Goal: Task Accomplishment & Management: Use online tool/utility

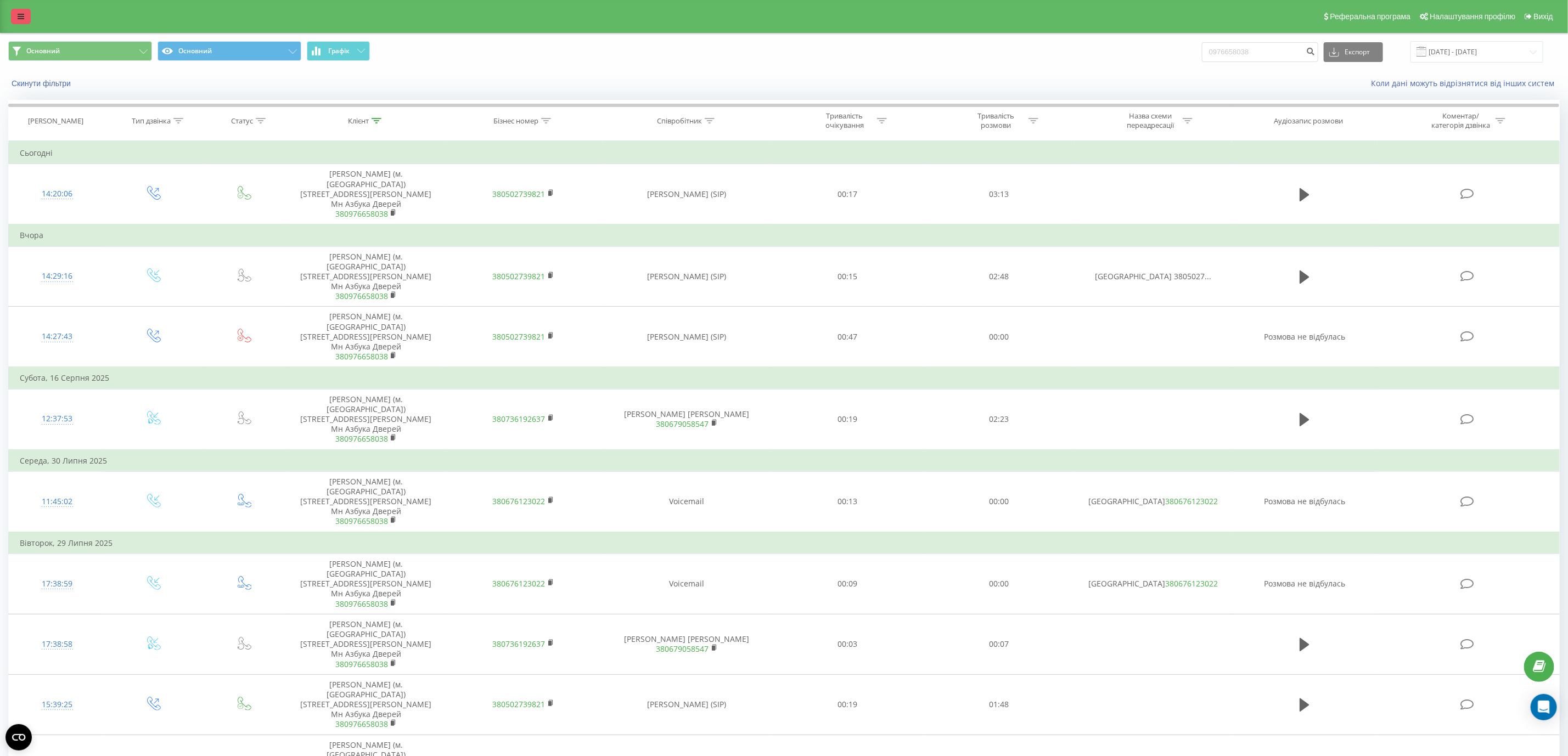
click at [18, 18] on div "Реферальна програма Налаштування профілю Вихід" at bounding box center [784, 16] width 1568 height 33
click at [15, 18] on link at bounding box center [21, 16] width 20 height 15
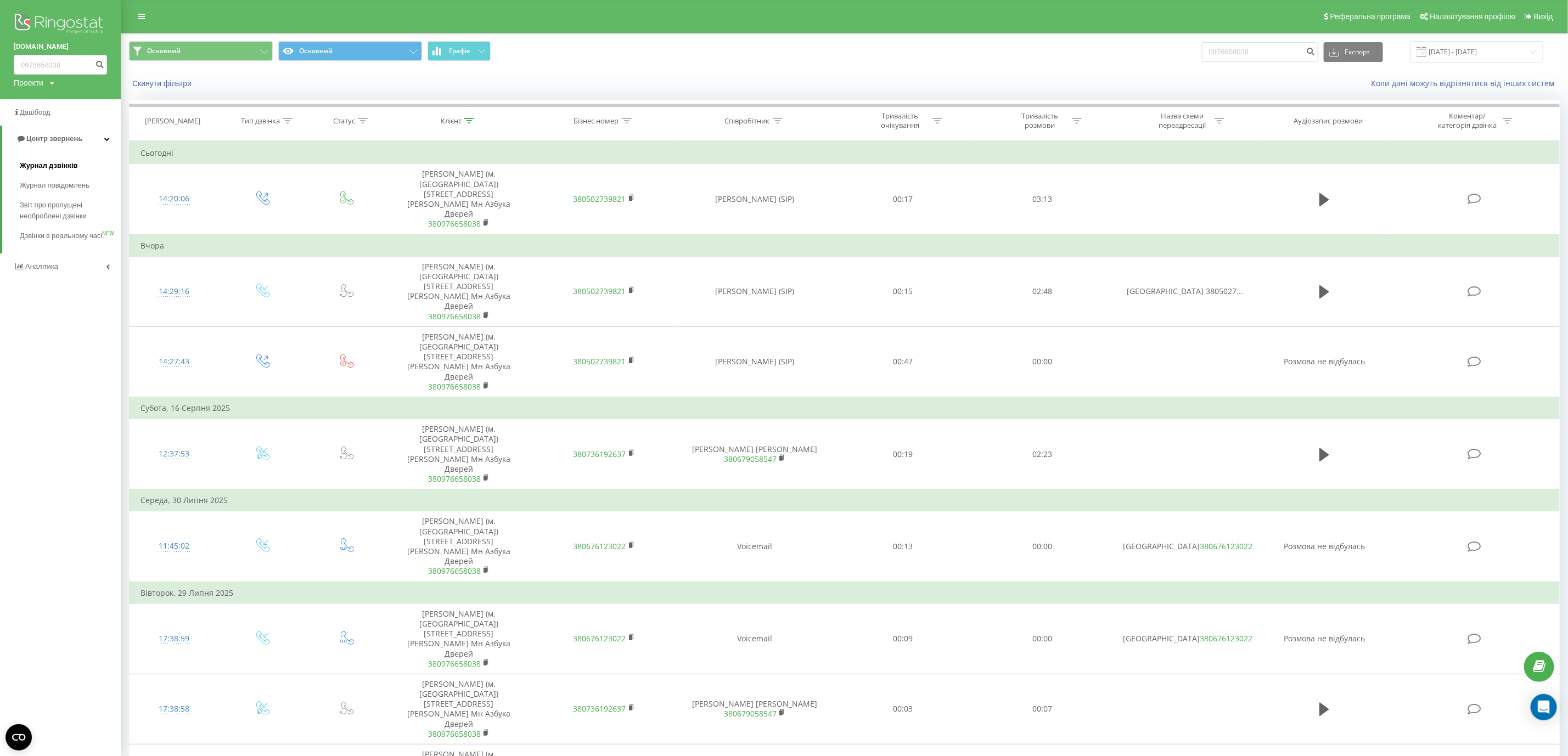
click at [82, 167] on link "Журнал дзвінків" at bounding box center [70, 165] width 101 height 20
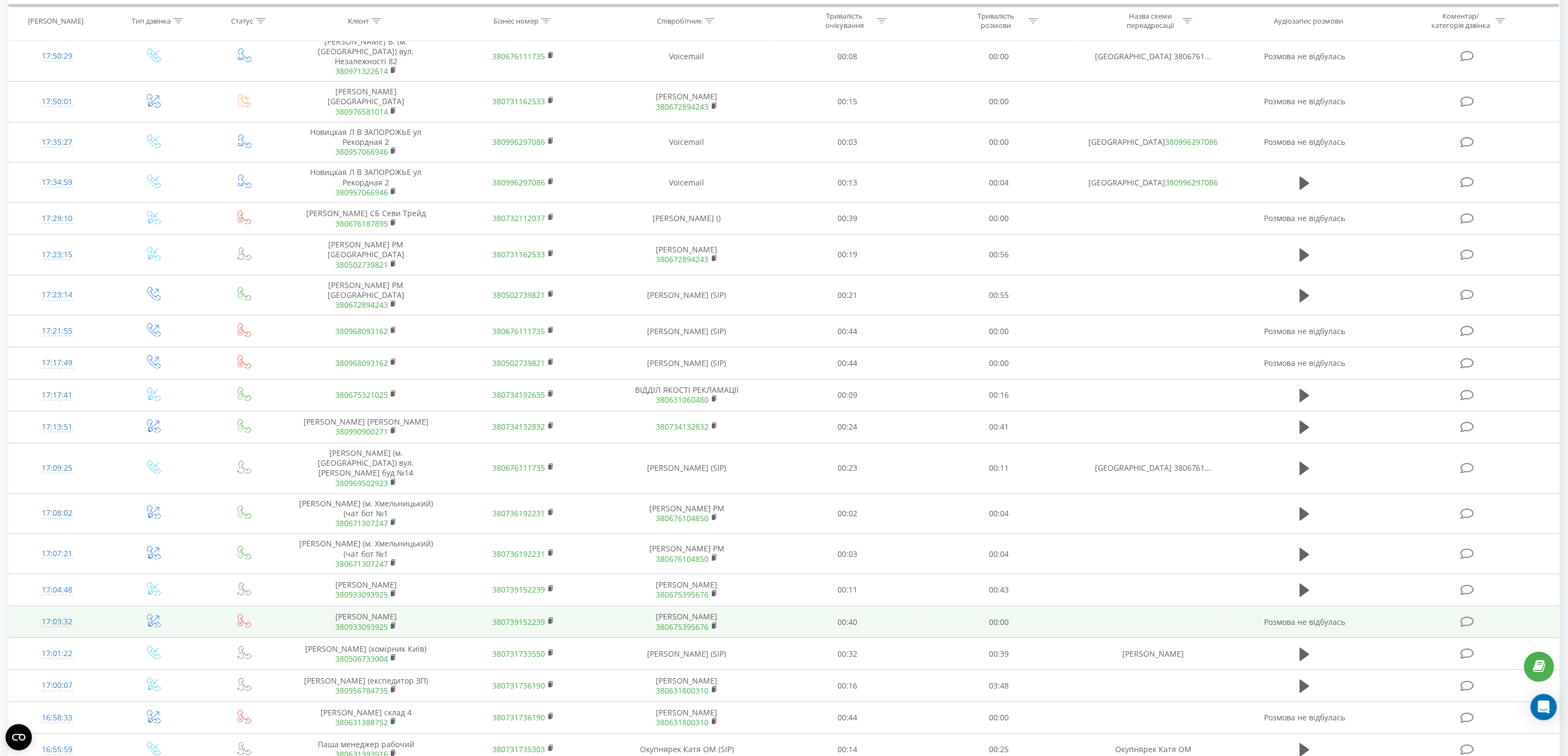
scroll to position [316, 0]
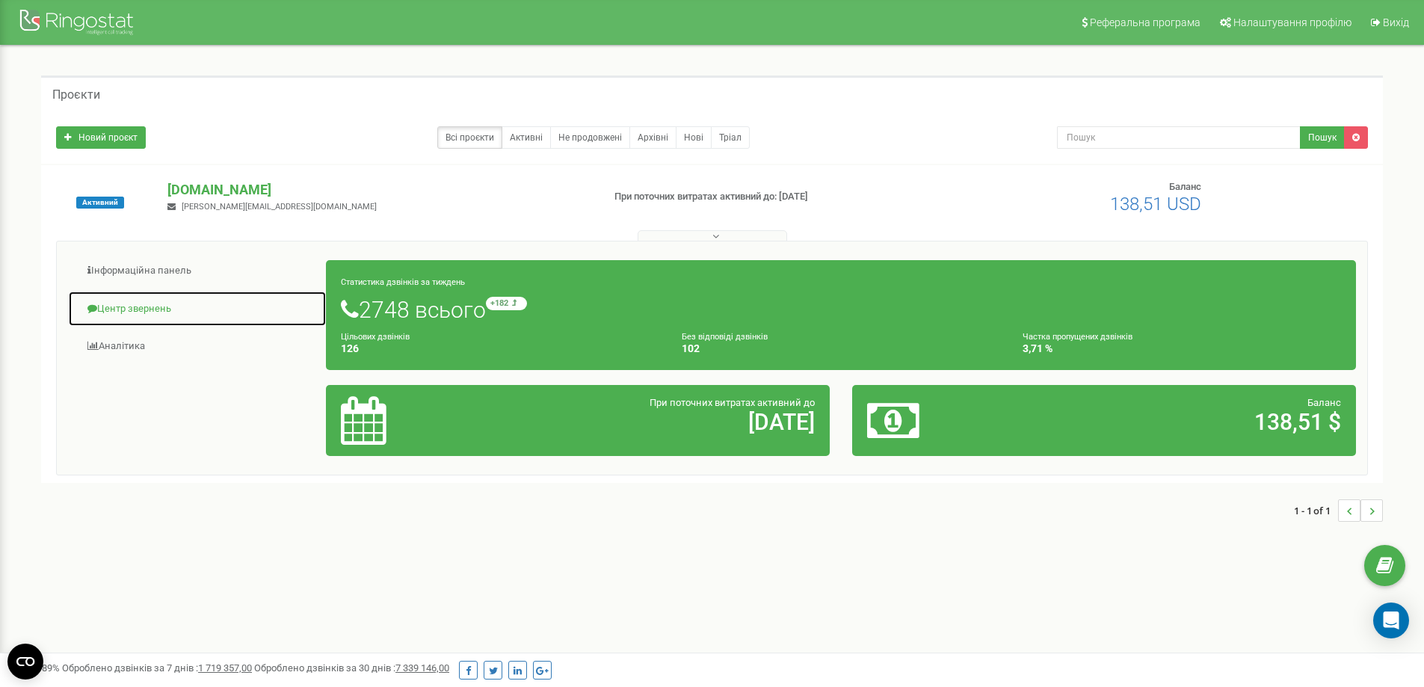
click at [150, 301] on link "Центр звернень" at bounding box center [197, 309] width 259 height 37
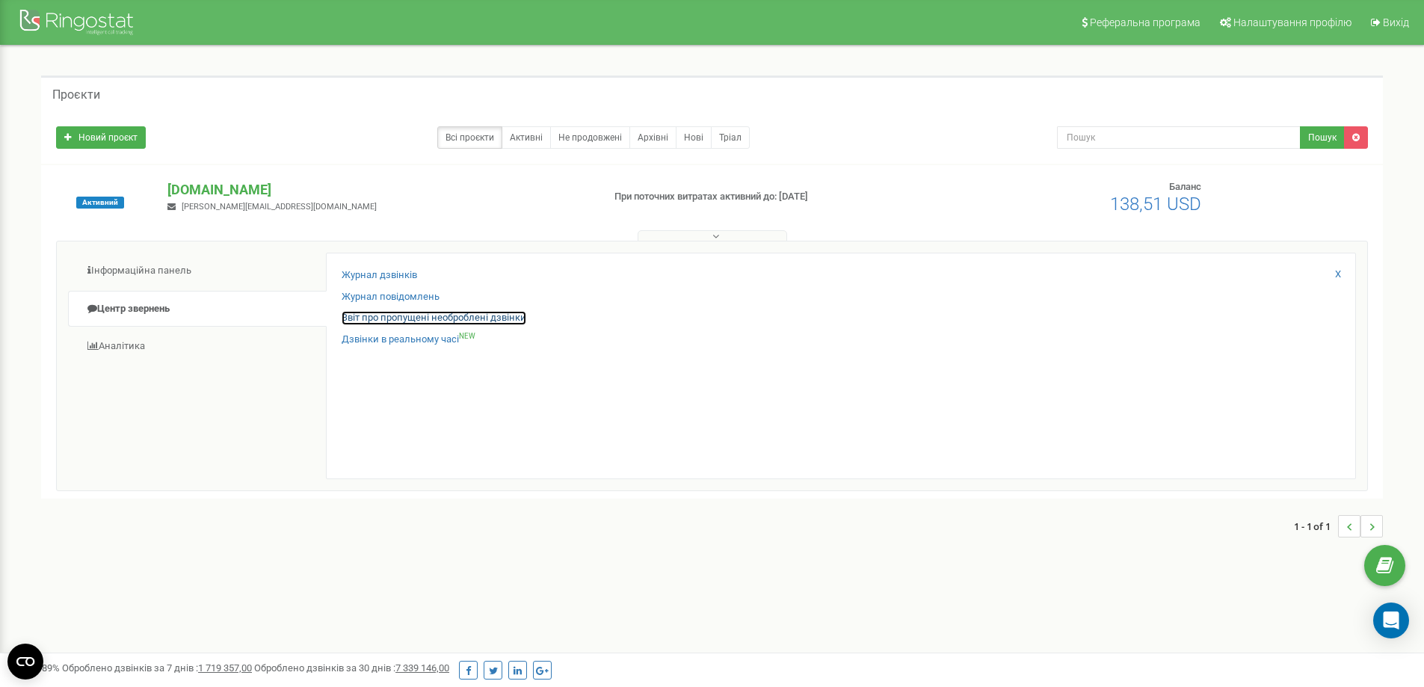
click at [407, 322] on link "Звіт про пропущені необроблені дзвінки" at bounding box center [434, 318] width 185 height 14
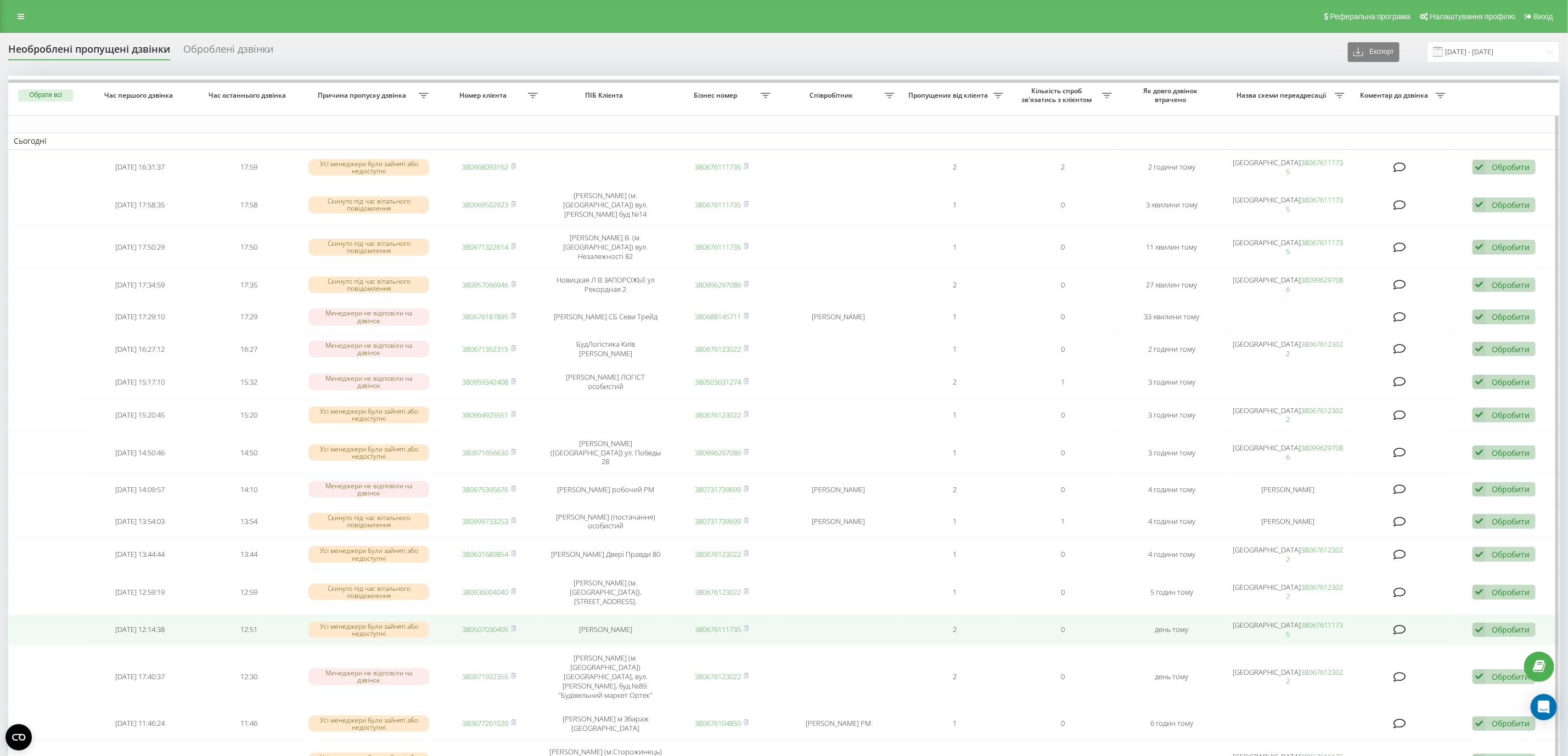
scroll to position [82, 0]
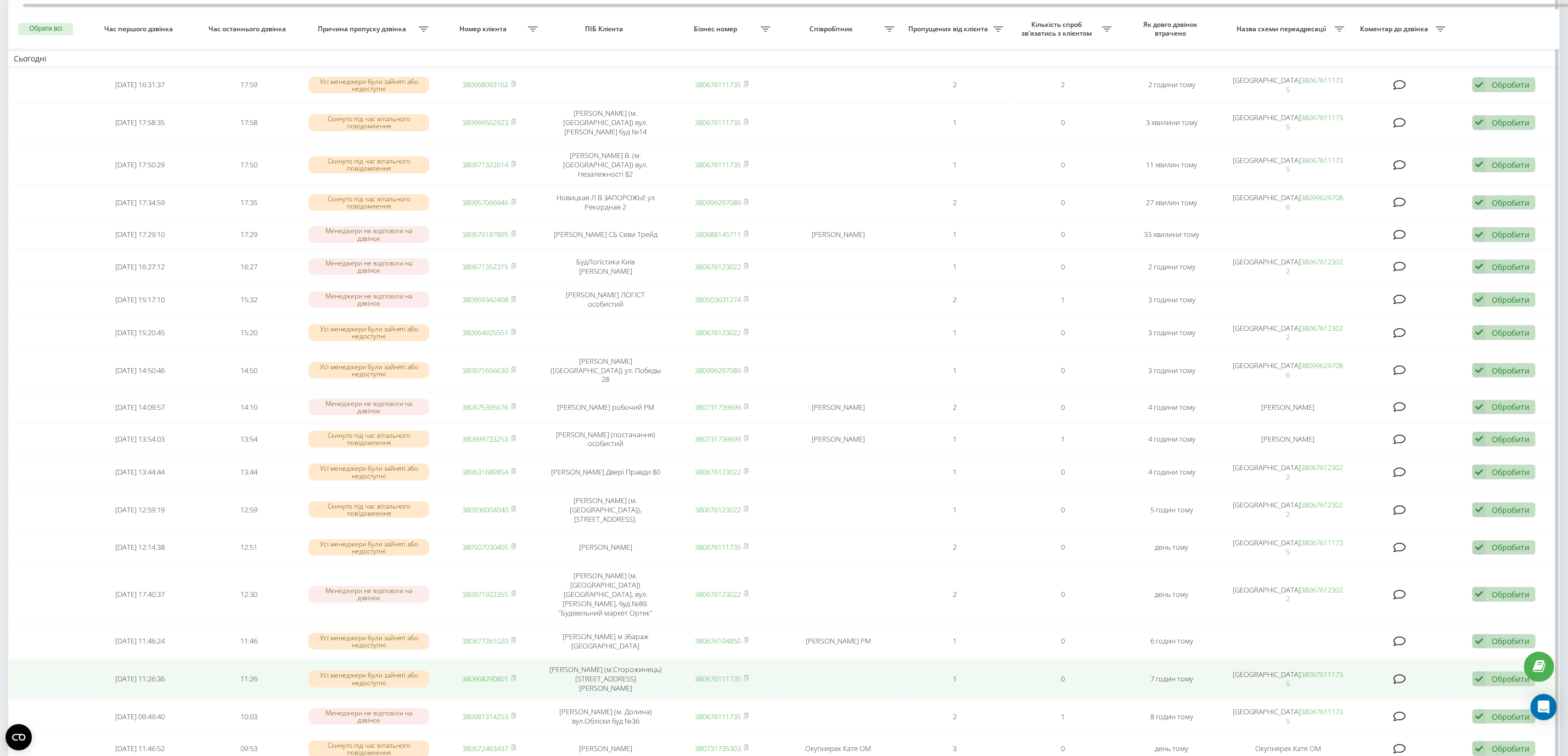
click at [1481, 672] on icon at bounding box center [1479, 679] width 13 height 15
click at [1446, 711] on span "Зв'язався з клієнтом за допомогою іншого каналу" at bounding box center [1432, 716] width 188 height 10
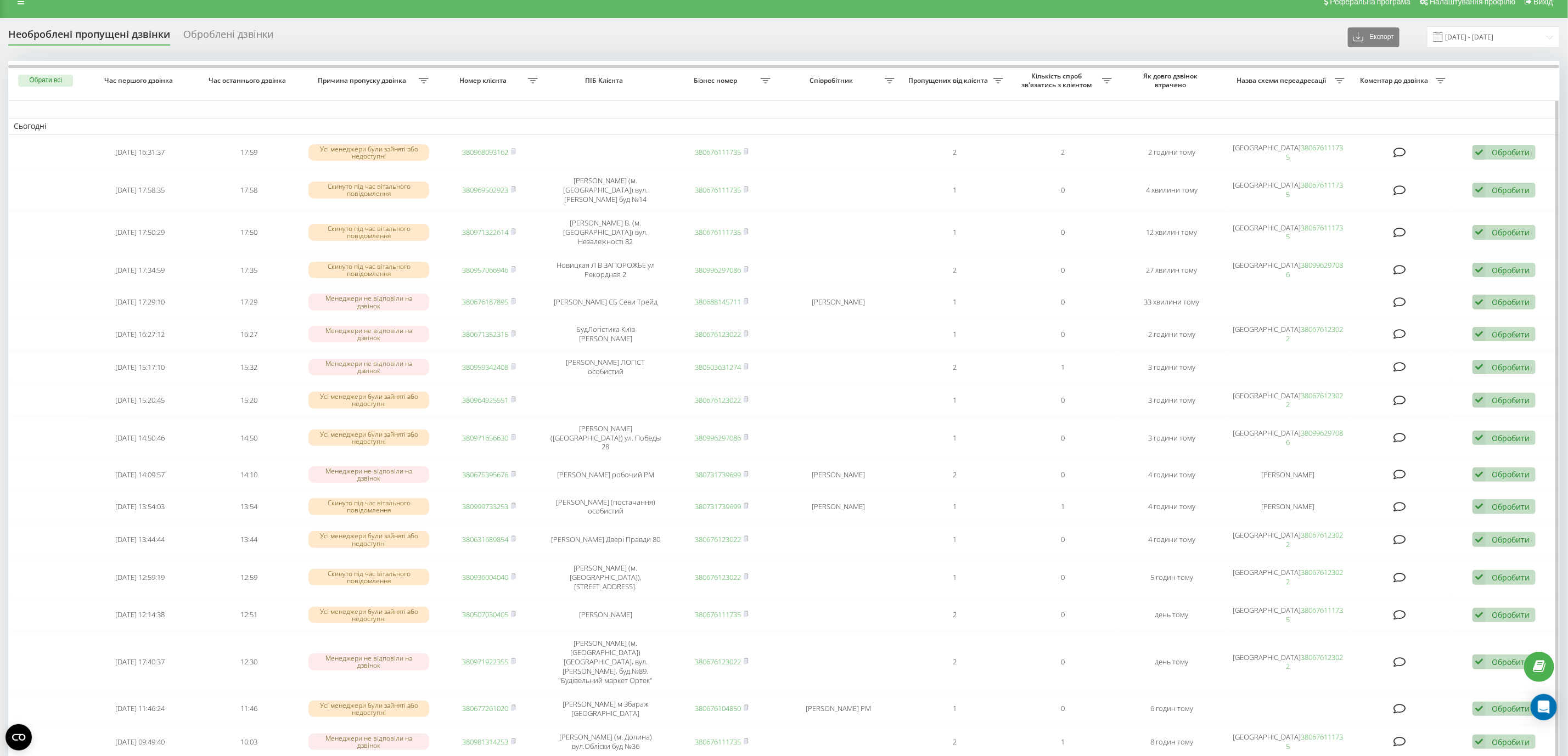
scroll to position [0, 0]
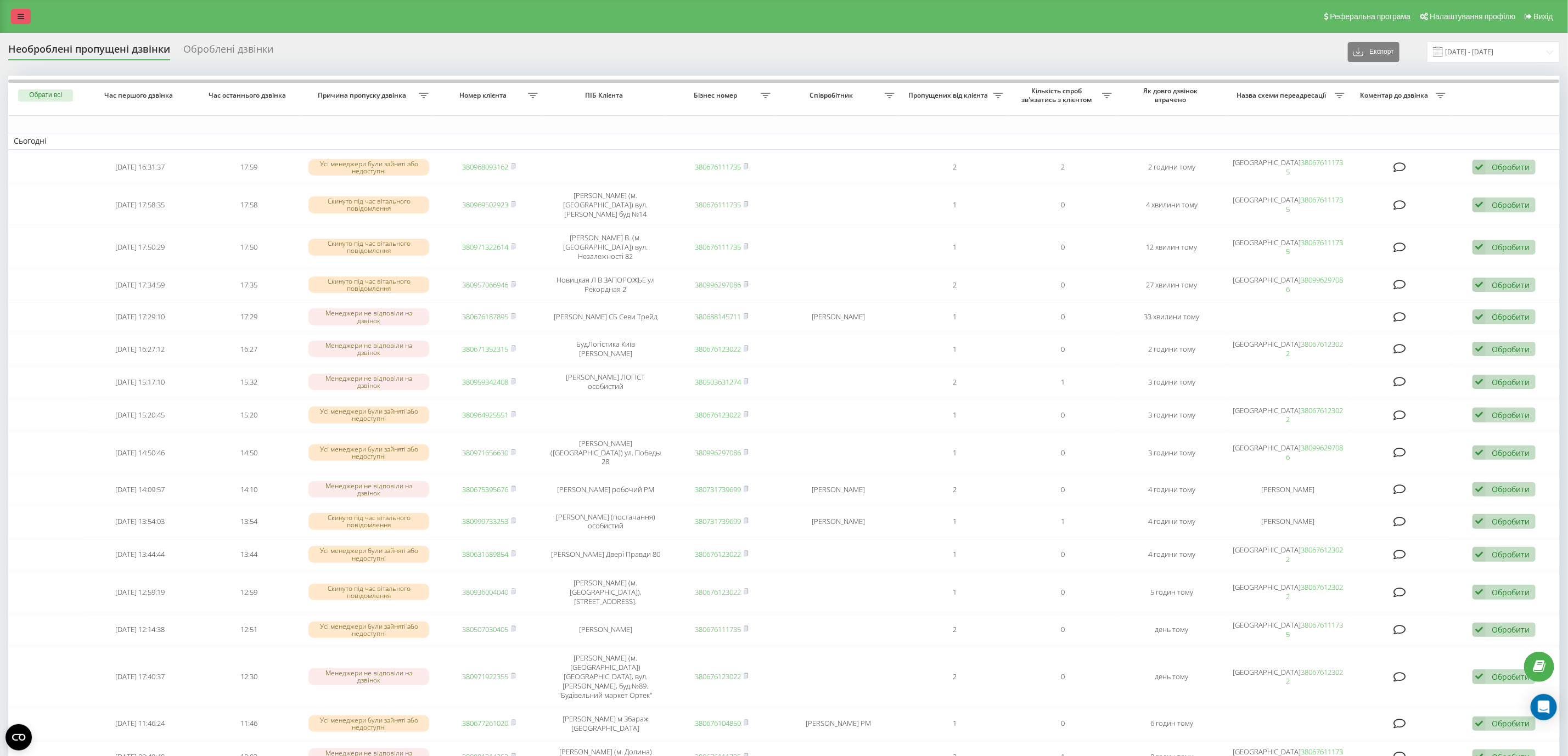
click at [14, 20] on link at bounding box center [21, 16] width 20 height 15
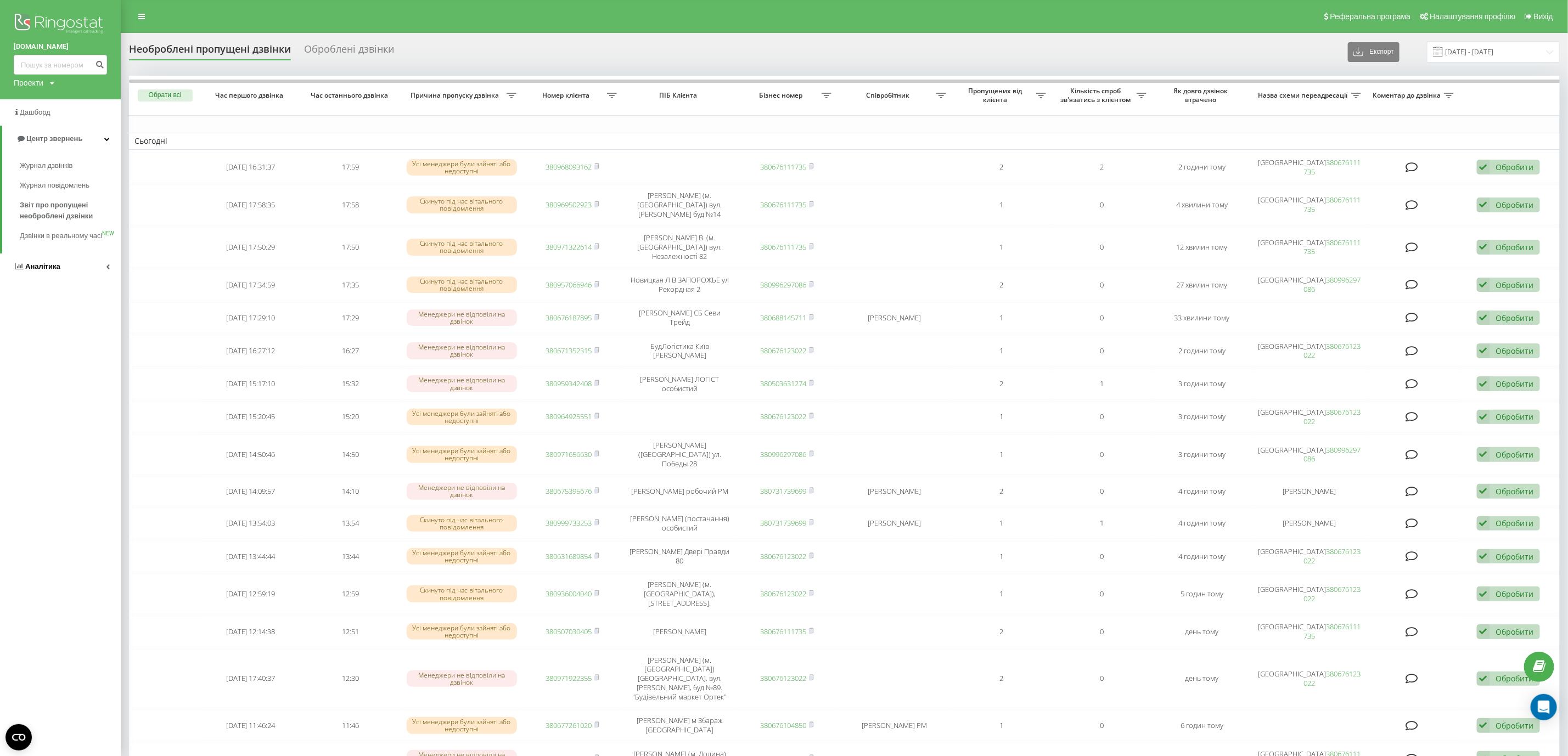
click at [77, 272] on link "Аналiтика" at bounding box center [60, 266] width 120 height 26
click at [83, 330] on span "Звіт про ефективність роботи співробітників" at bounding box center [68, 338] width 95 height 22
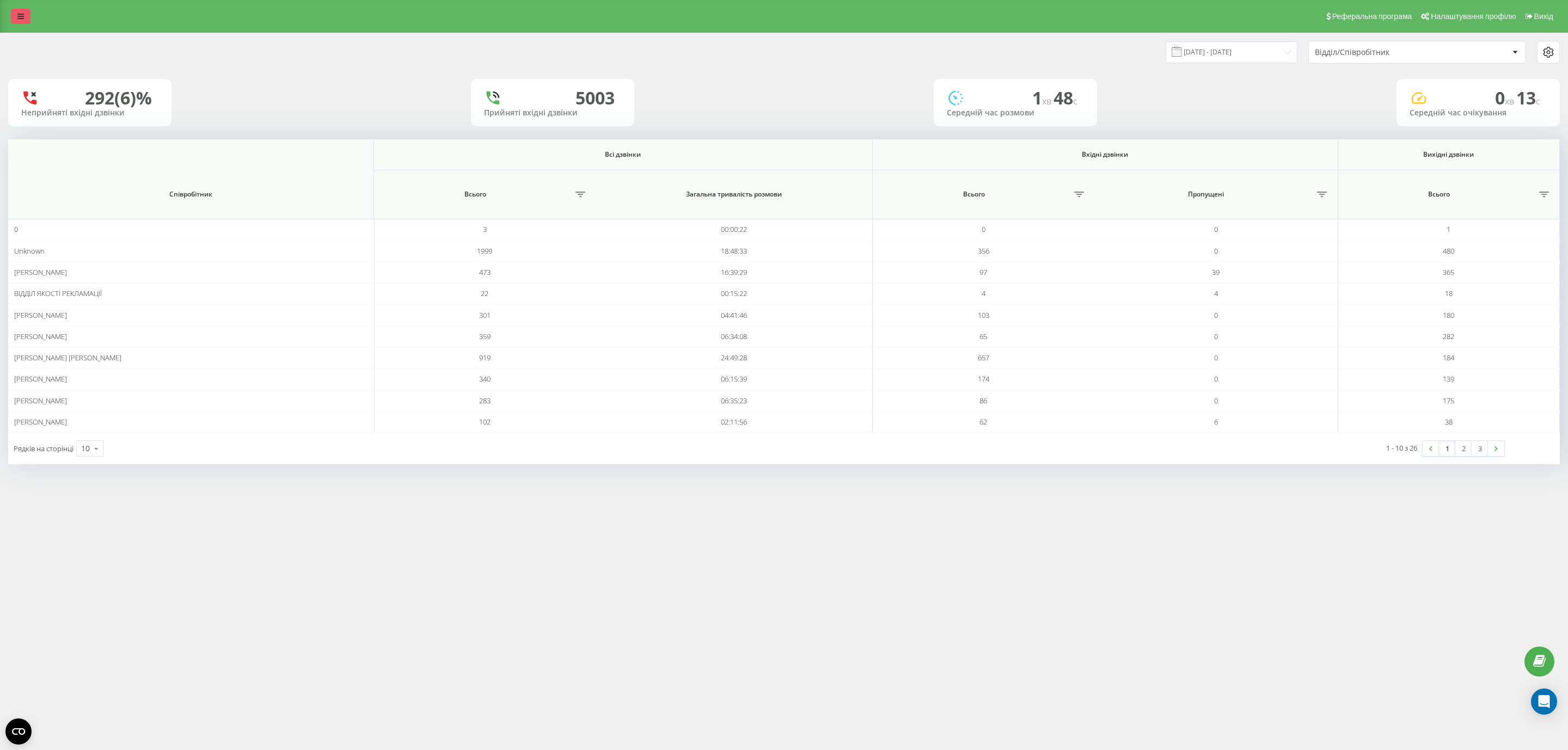
click at [20, 13] on icon at bounding box center [20, 16] width 7 height 7
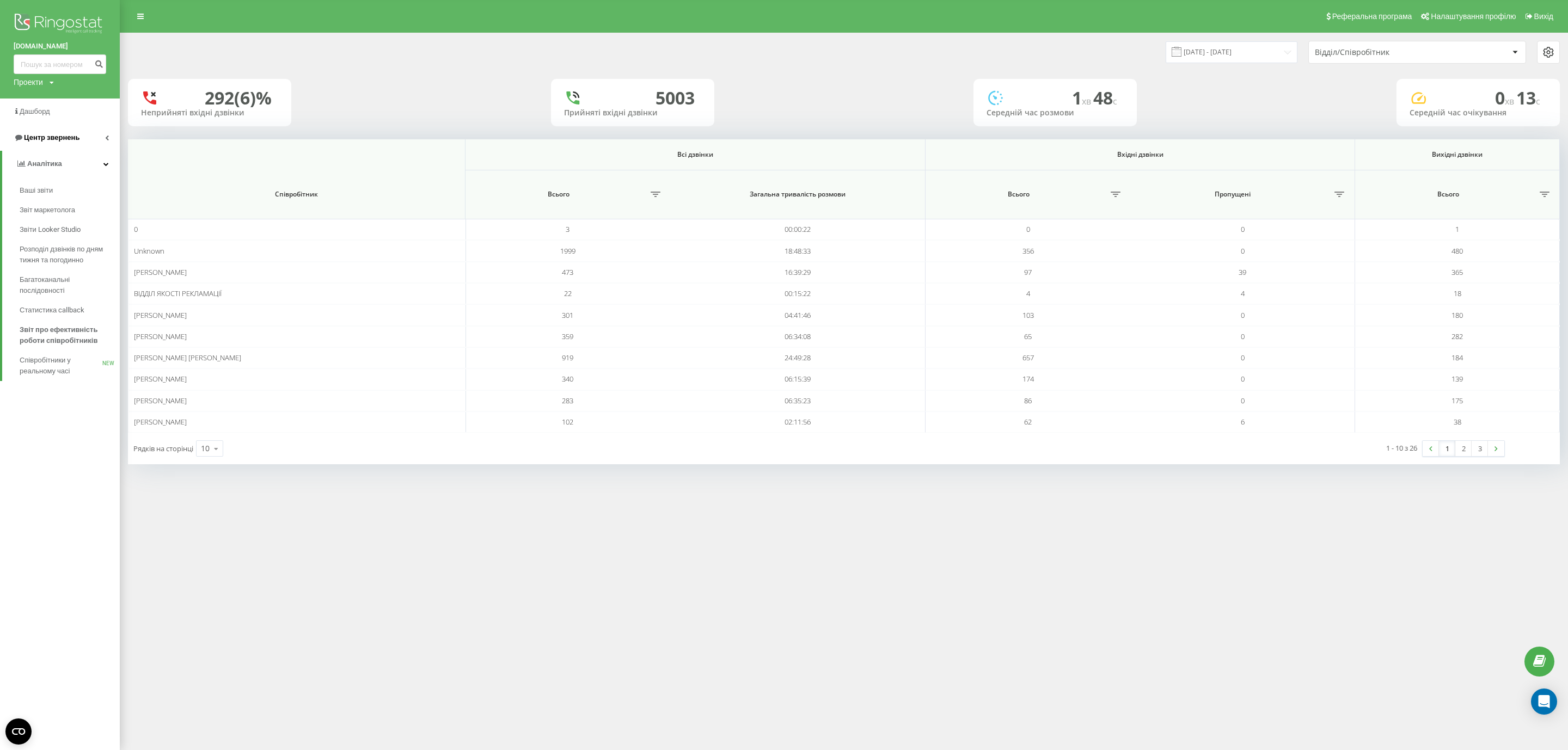
click at [60, 137] on span "Центр звернень" at bounding box center [52, 137] width 55 height 8
click at [69, 165] on span "Журнал дзвінків" at bounding box center [48, 164] width 58 height 11
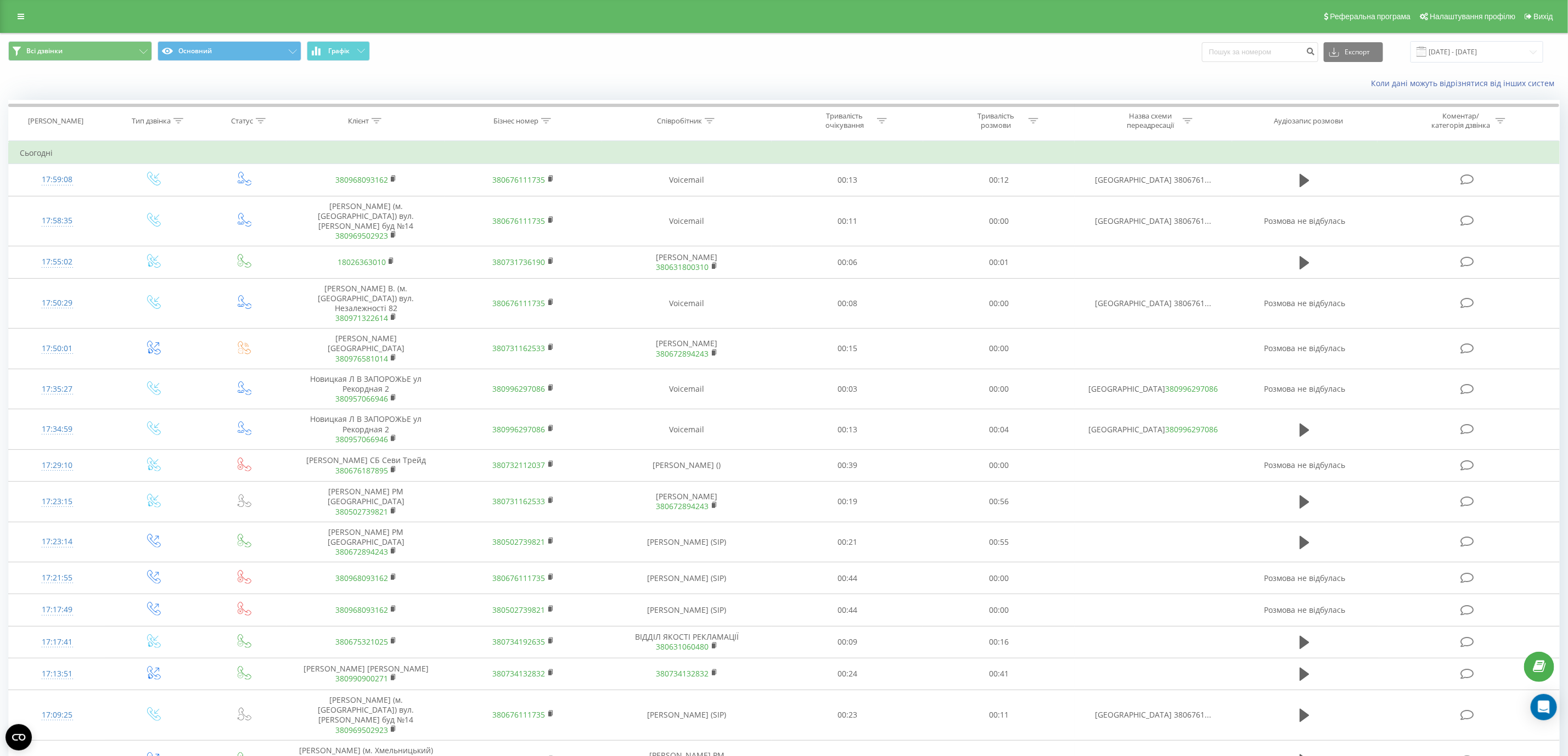
scroll to position [316, 0]
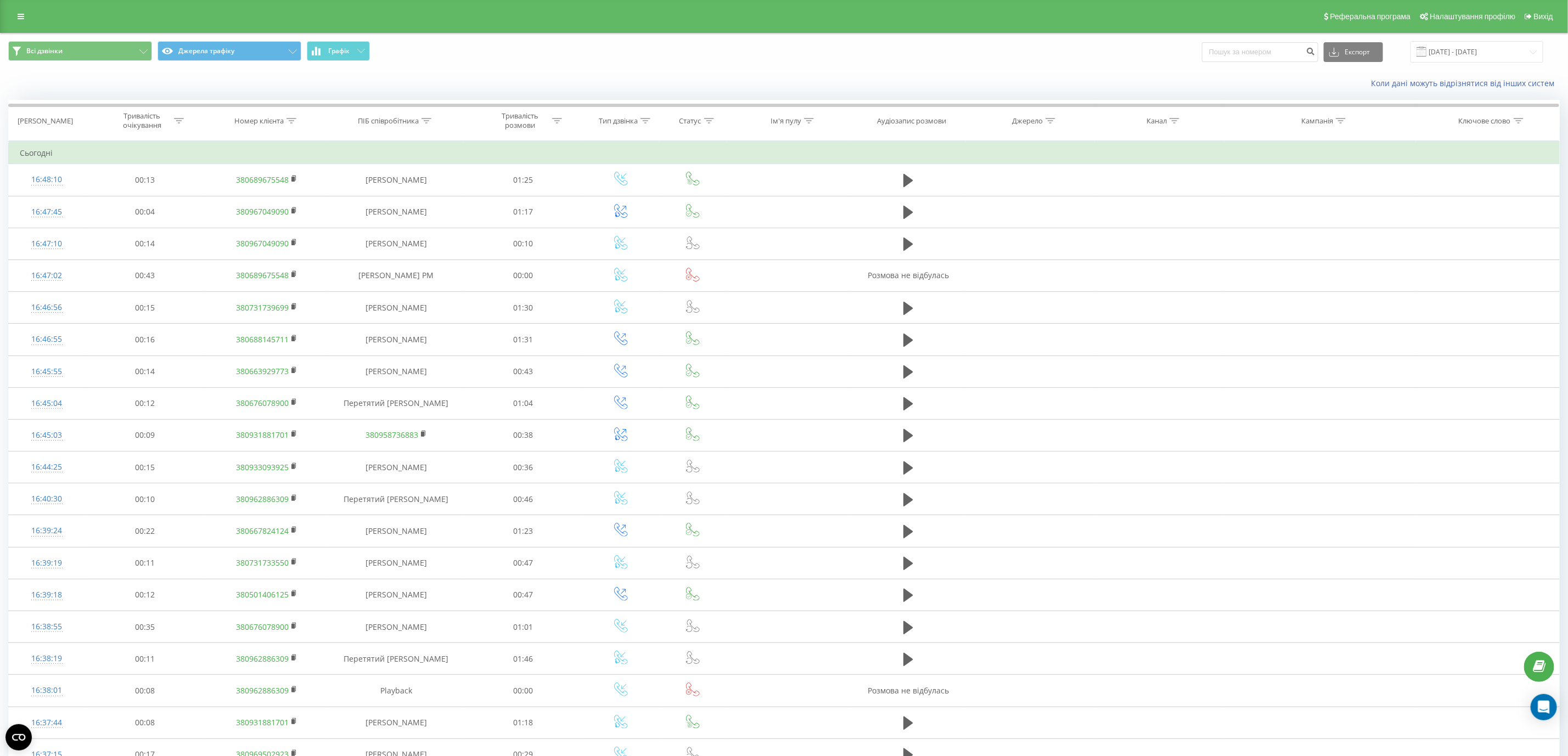
click at [1343, 122] on icon at bounding box center [1340, 120] width 10 height 5
click at [1517, 120] on icon at bounding box center [1518, 120] width 10 height 5
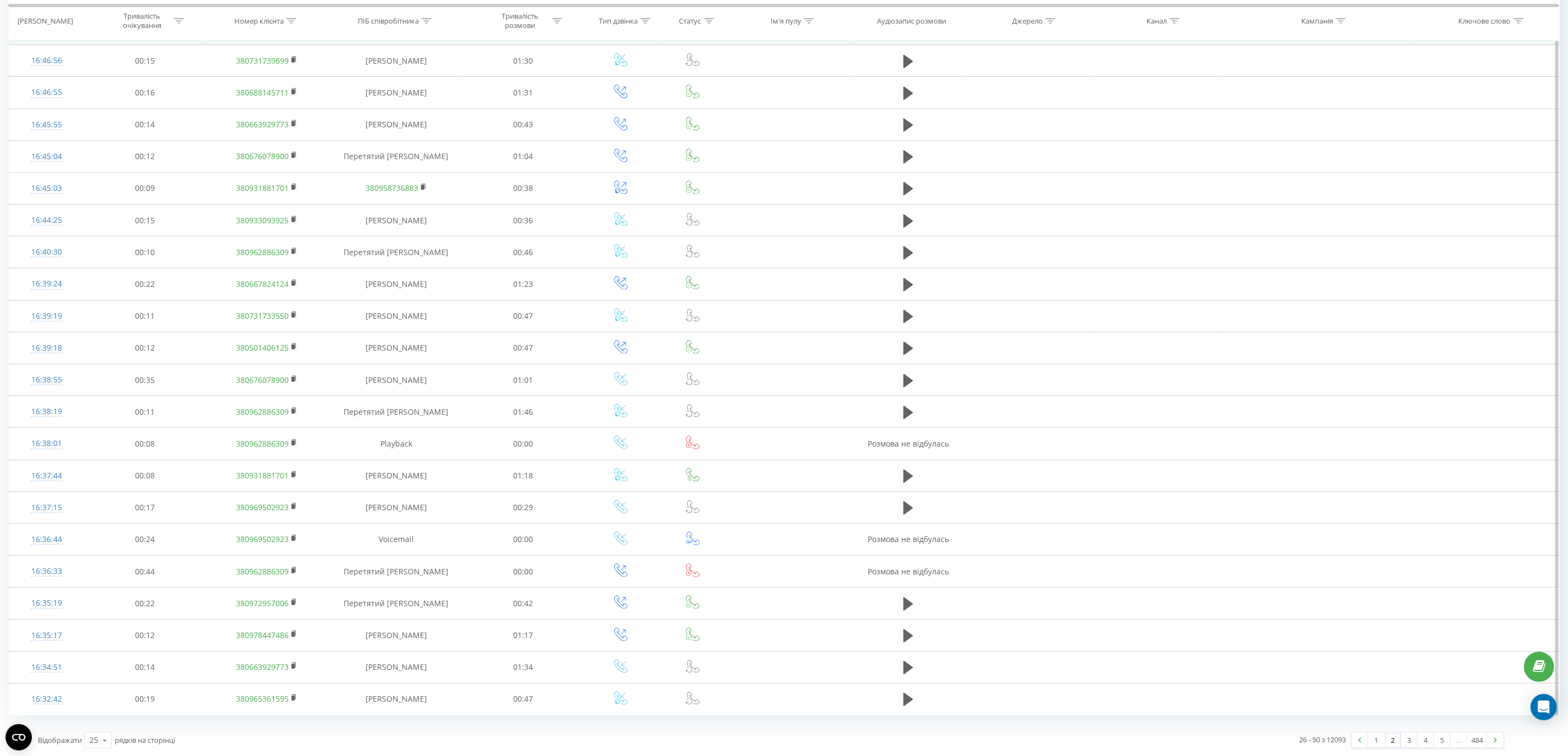
scroll to position [255, 0]
click at [1405, 736] on link "3" at bounding box center [1409, 739] width 16 height 15
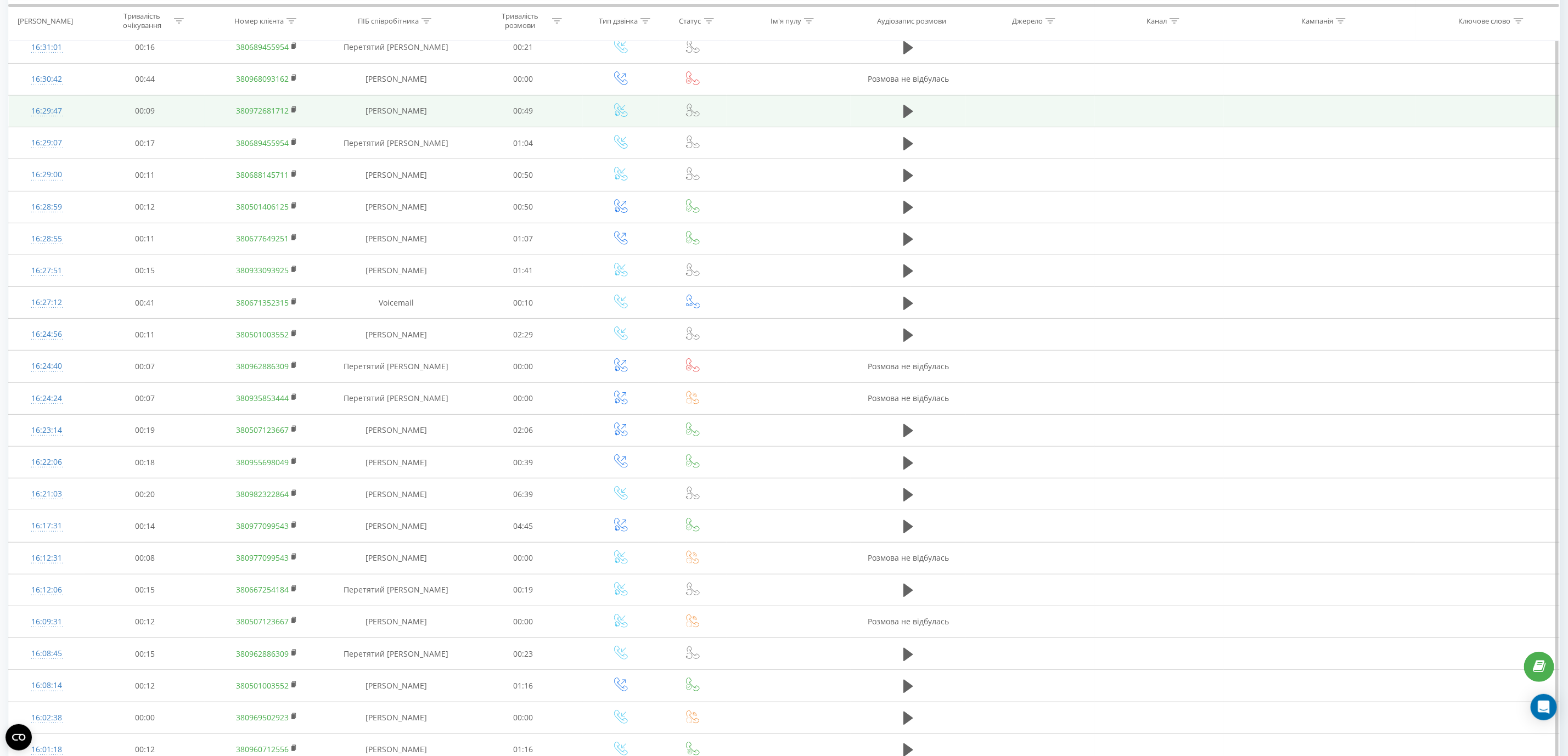
scroll to position [247, 0]
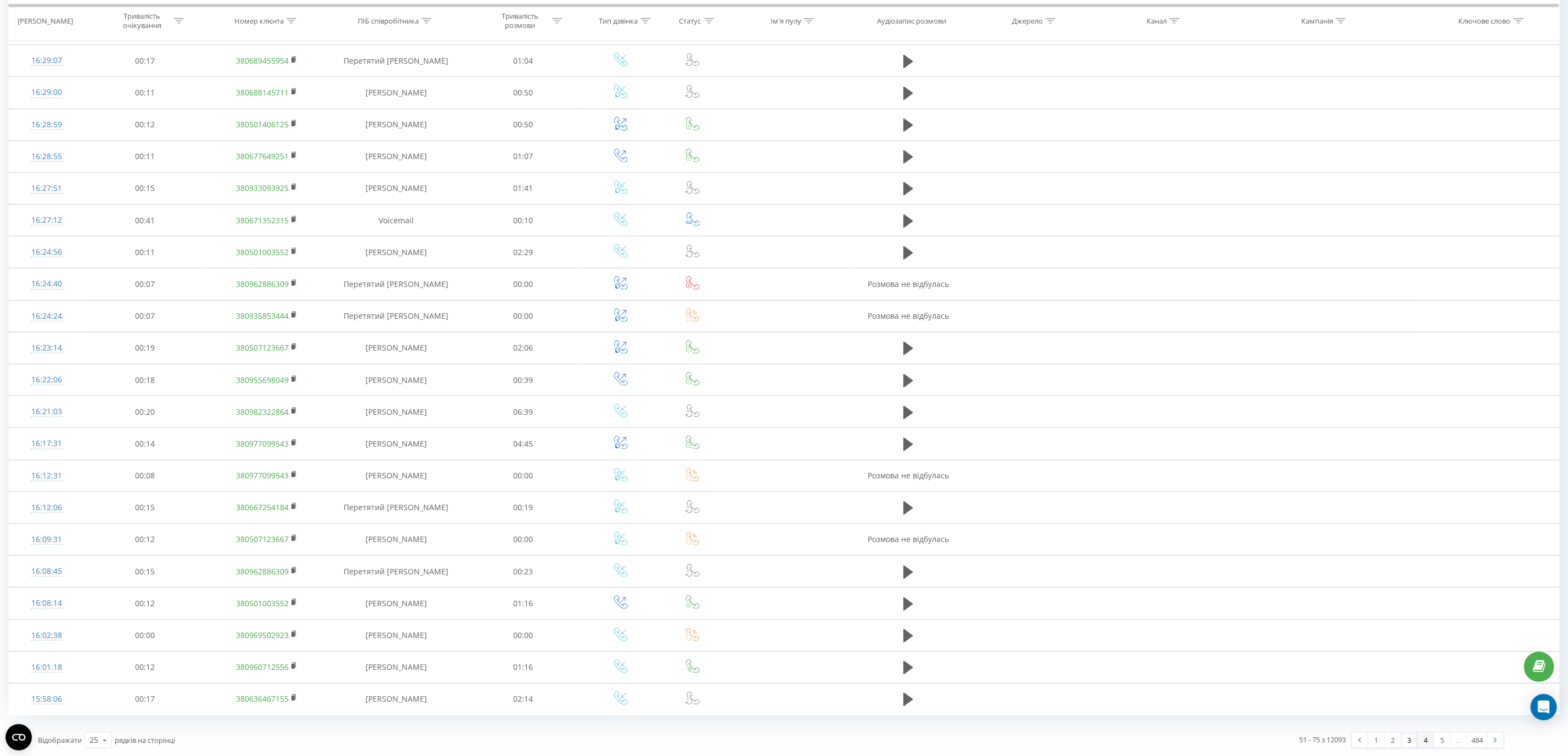
click at [1425, 744] on link "4" at bounding box center [1426, 740] width 16 height 15
